Goal: Information Seeking & Learning: Learn about a topic

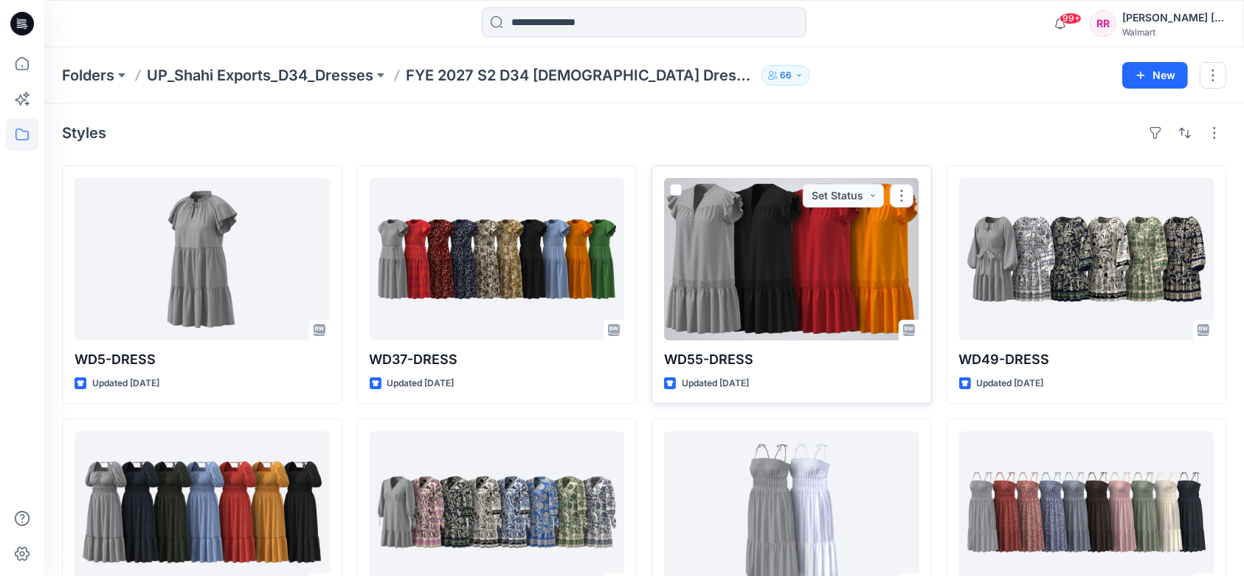
click at [838, 305] on div at bounding box center [791, 259] width 255 height 162
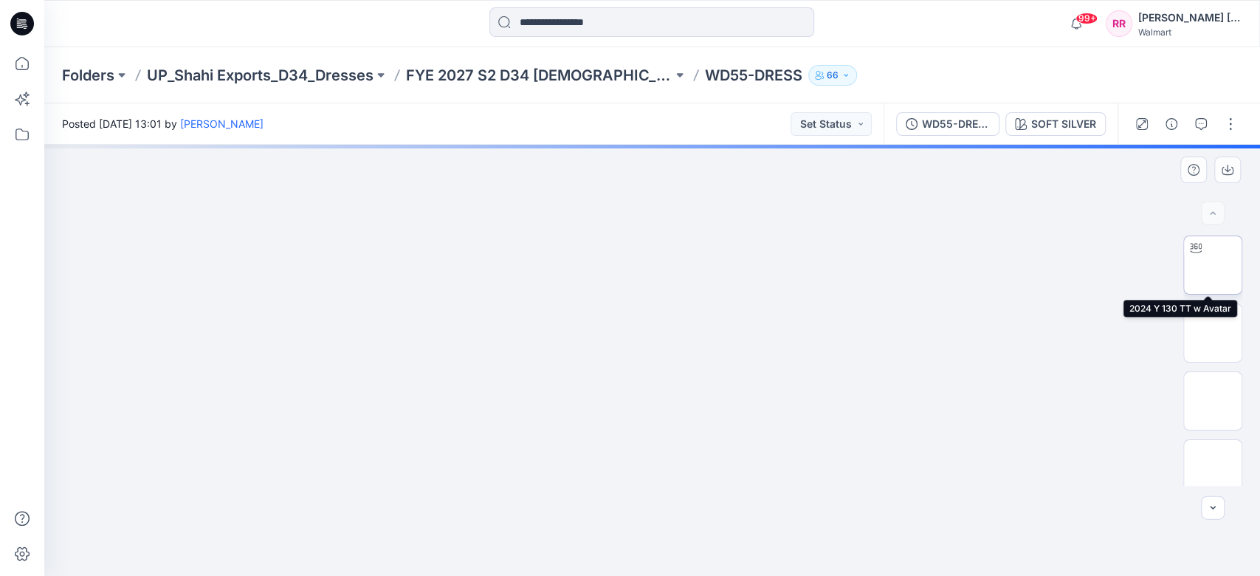
click at [1213, 265] on img at bounding box center [1213, 265] width 0 height 0
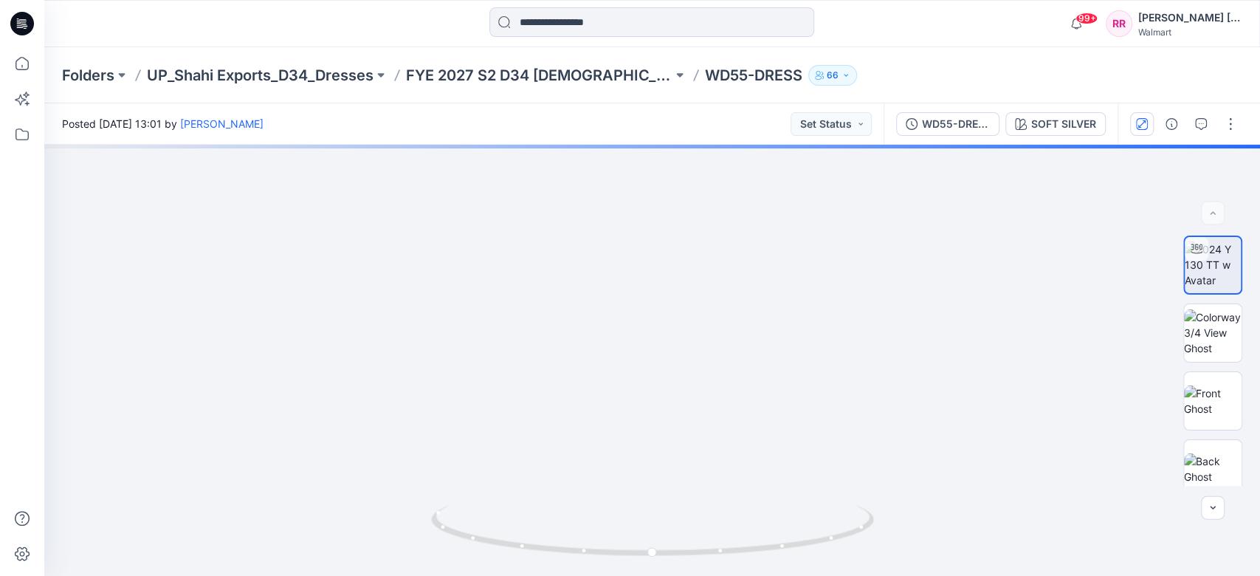
click at [1147, 133] on button "button" at bounding box center [1142, 124] width 24 height 24
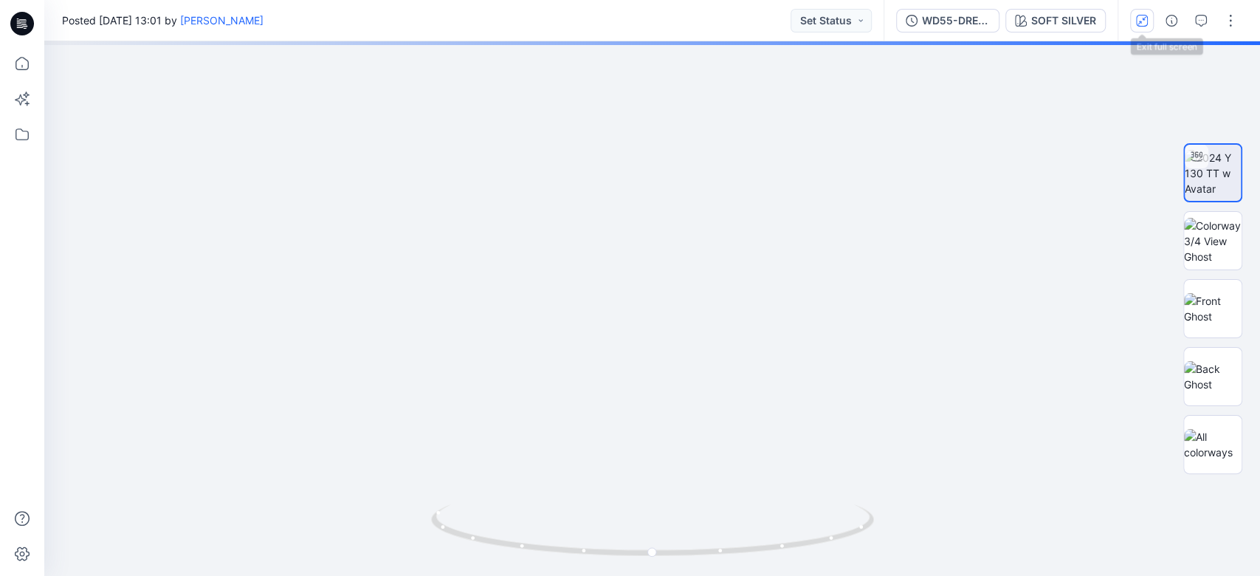
click at [1148, 18] on button "button" at bounding box center [1142, 21] width 24 height 24
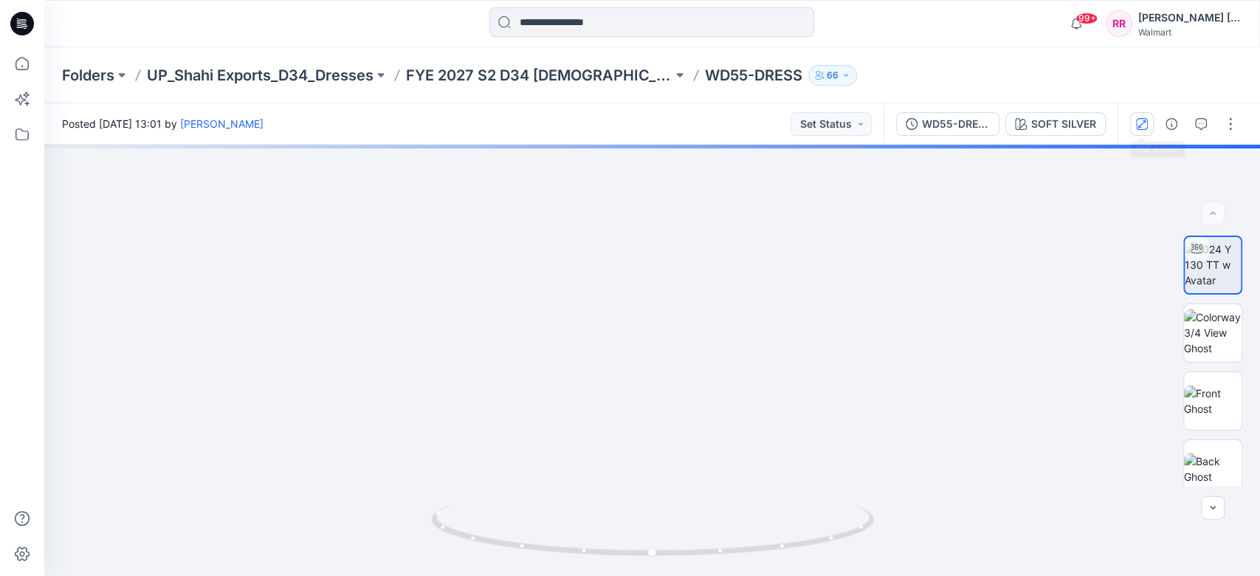
click at [1134, 125] on button "button" at bounding box center [1142, 124] width 24 height 24
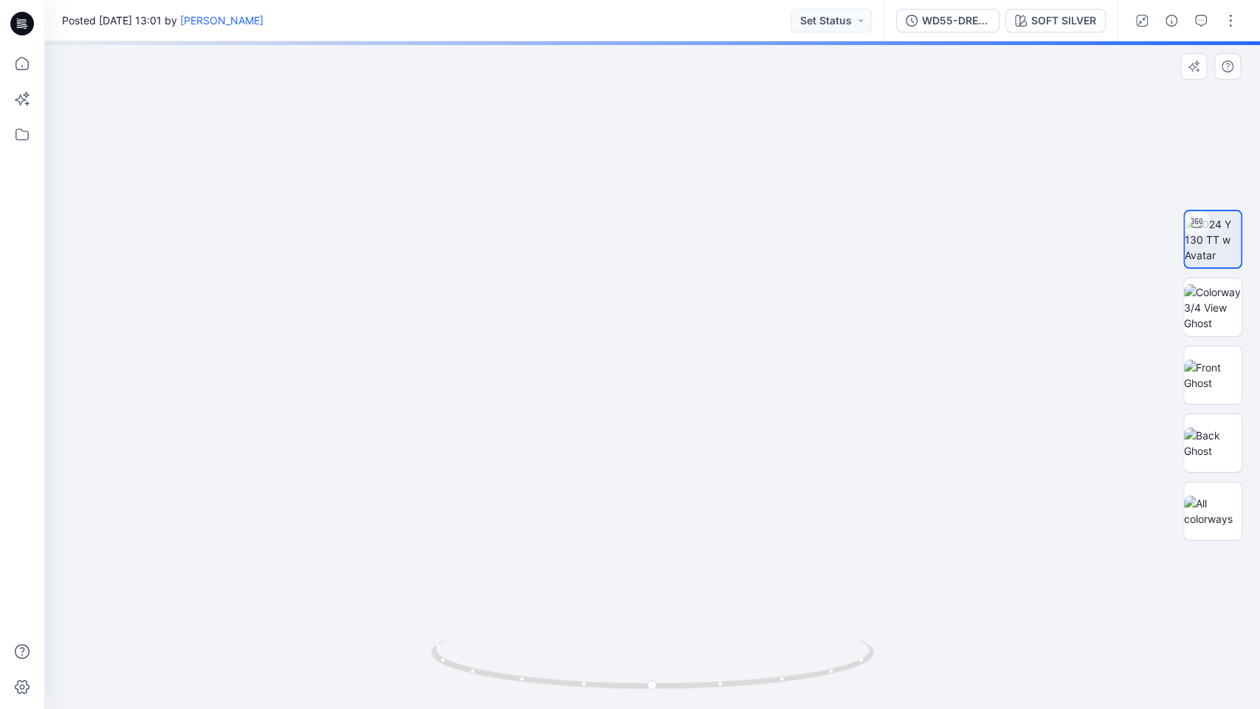
drag, startPoint x: 728, startPoint y: 466, endPoint x: 723, endPoint y: 329, distance: 137.4
click at [723, 329] on img at bounding box center [652, 237] width 1052 height 1052
drag, startPoint x: 707, startPoint y: 362, endPoint x: 701, endPoint y: 275, distance: 87.3
click at [701, 275] on img at bounding box center [652, 279] width 860 height 860
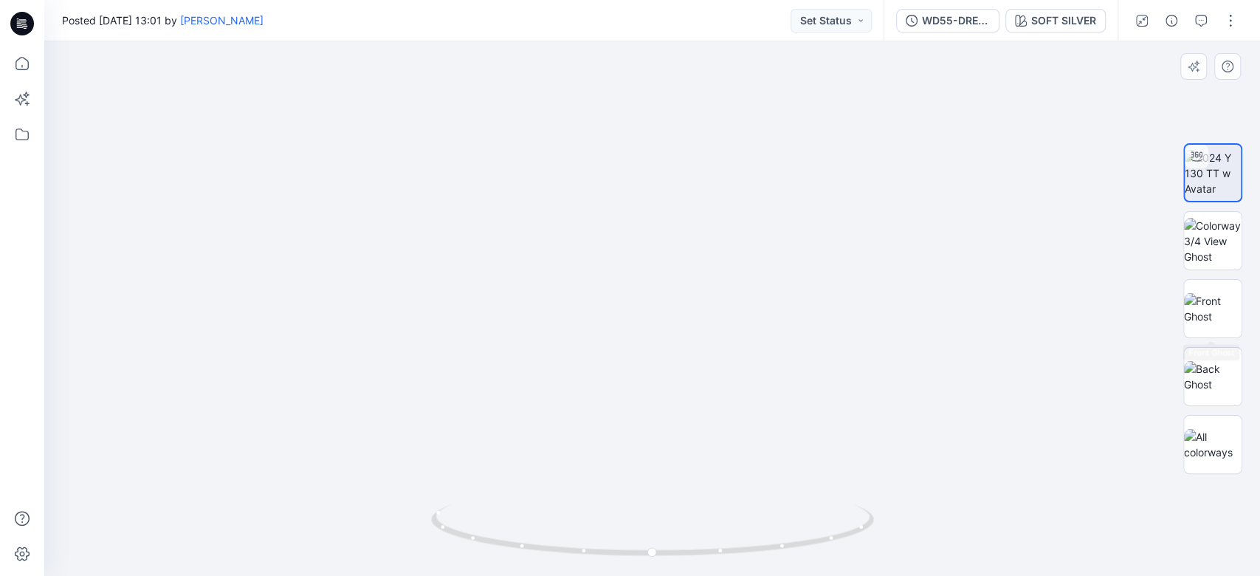
click at [1255, 314] on div at bounding box center [1212, 309] width 94 height 354
click at [1221, 310] on img at bounding box center [1213, 308] width 58 height 31
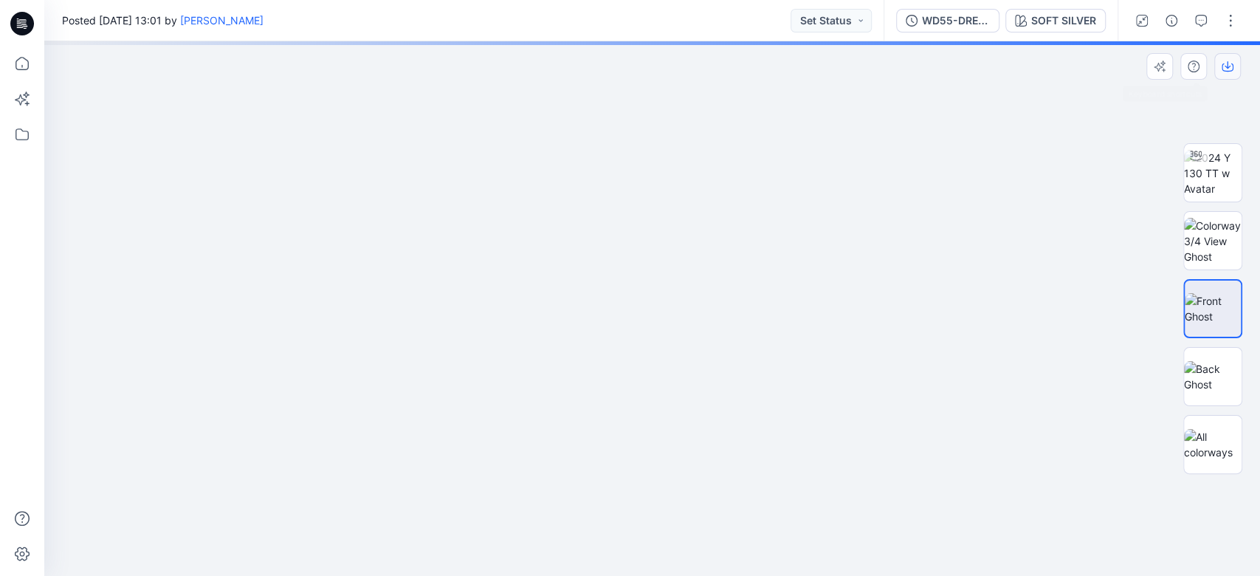
click at [1222, 72] on button "button" at bounding box center [1227, 66] width 27 height 27
click at [1212, 374] on img at bounding box center [1213, 376] width 58 height 31
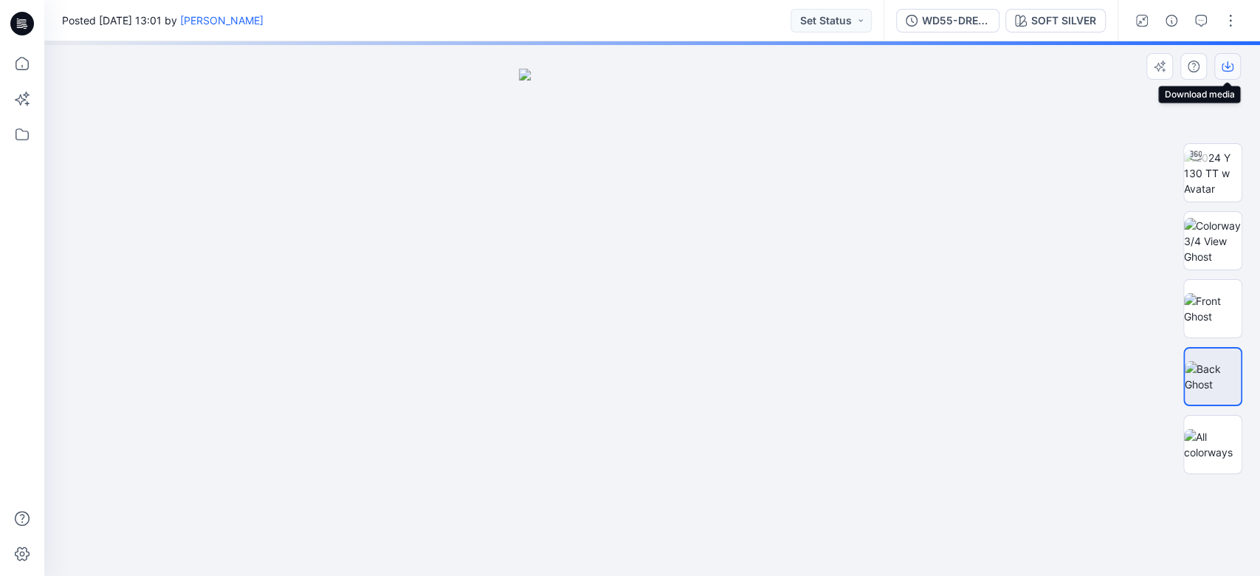
click at [1230, 61] on icon "button" at bounding box center [1228, 67] width 12 height 12
